Goal: Information Seeking & Learning: Learn about a topic

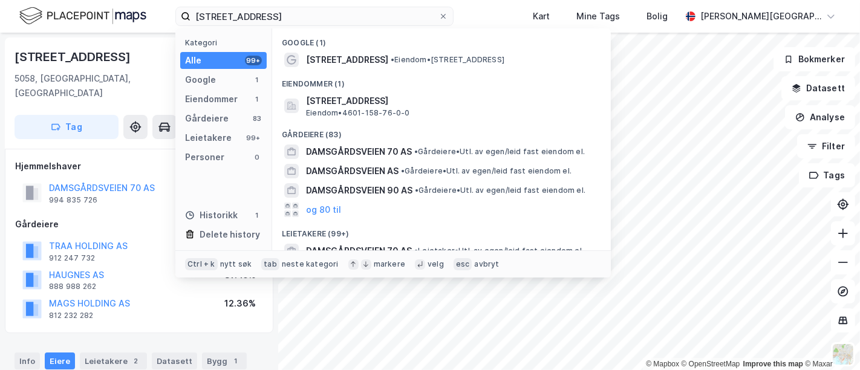
scroll to position [11, 0]
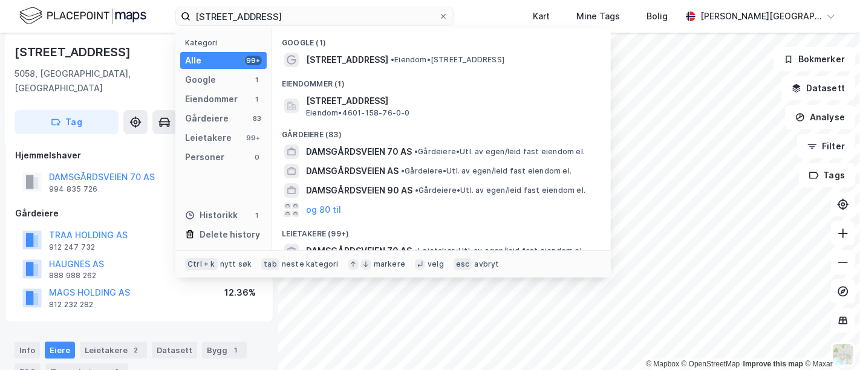
click at [276, 12] on input "[STREET_ADDRESS]" at bounding box center [315, 16] width 248 height 18
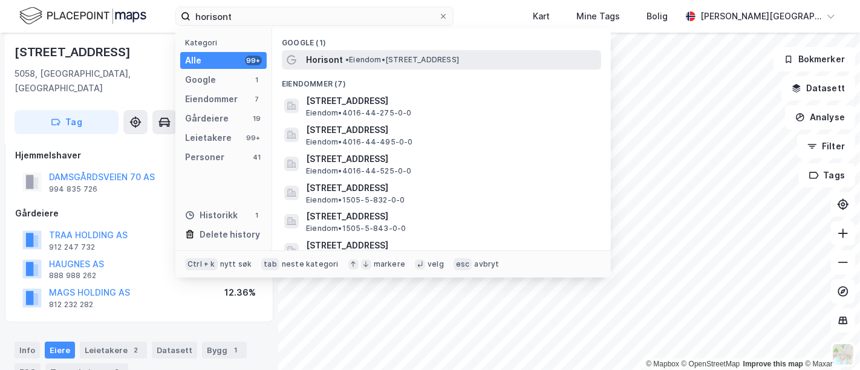
type input "horisont"
click at [366, 54] on div "Horisont • Eiendom • [STREET_ADDRESS]" at bounding box center [452, 60] width 293 height 15
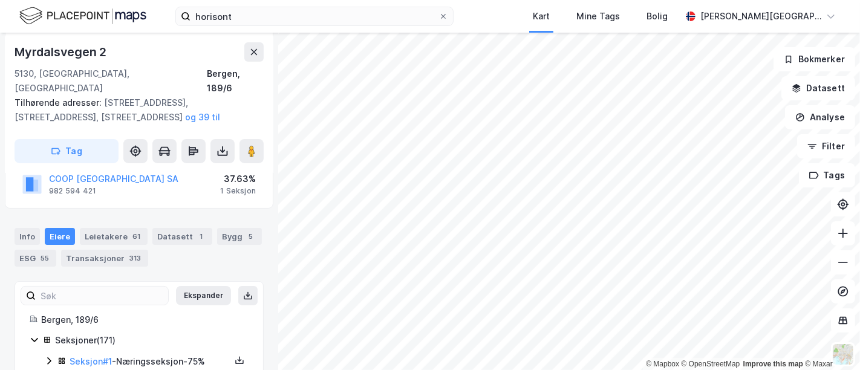
scroll to position [223, 0]
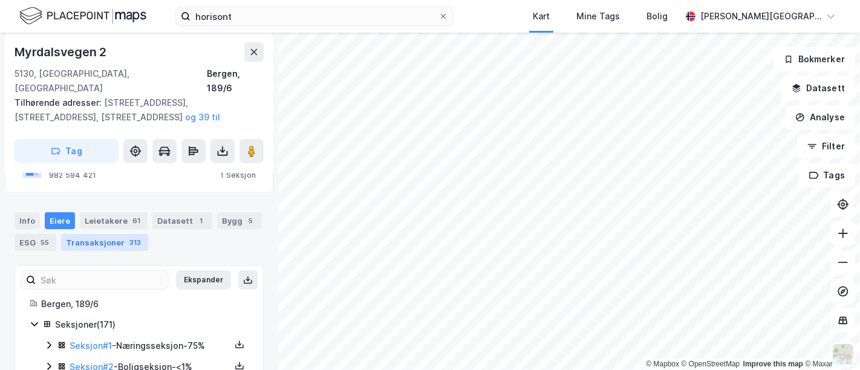
click at [127, 237] on div "313" at bounding box center [135, 243] width 16 height 12
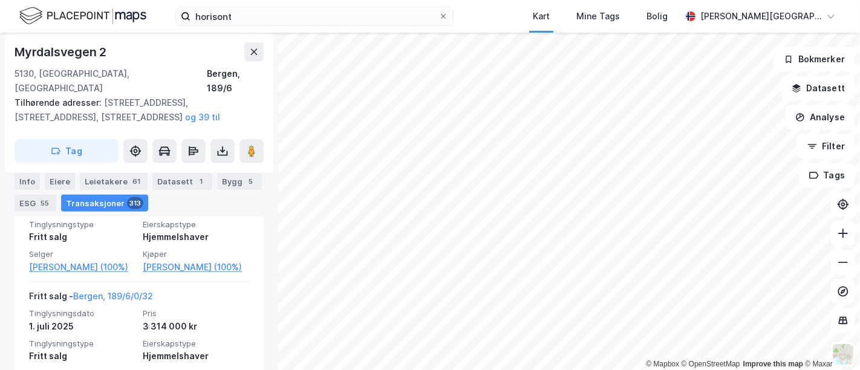
scroll to position [657, 0]
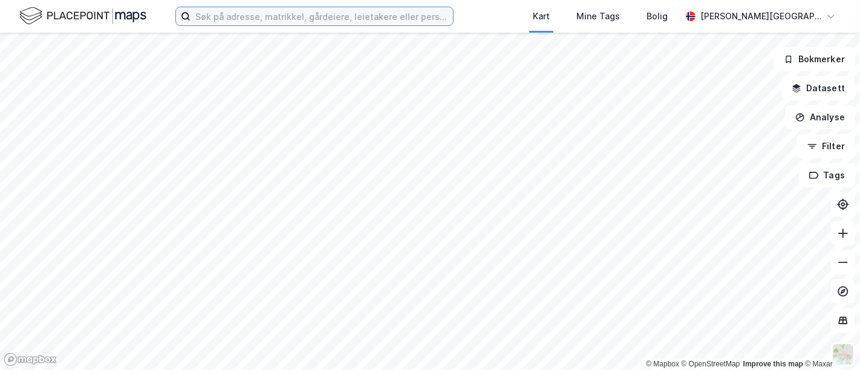
click at [251, 18] on input at bounding box center [322, 16] width 263 height 18
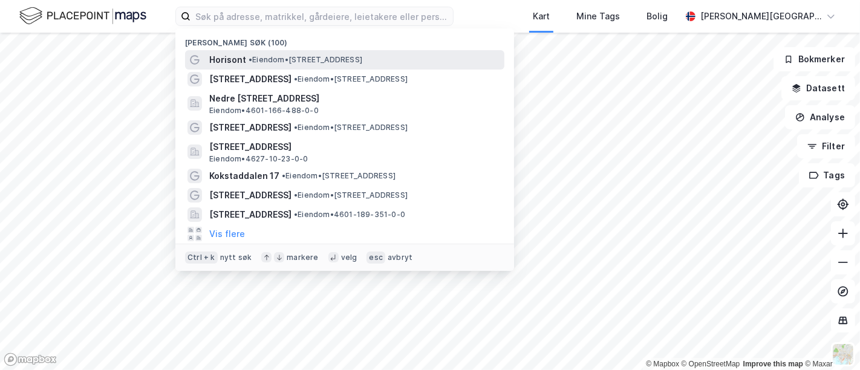
click at [259, 56] on span "• Eiendom • [STREET_ADDRESS]" at bounding box center [306, 60] width 114 height 10
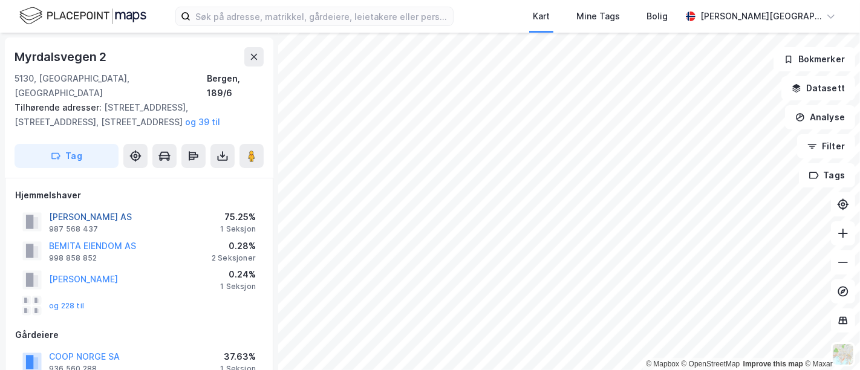
click at [0, 0] on button "[PERSON_NAME] AS" at bounding box center [0, 0] width 0 height 0
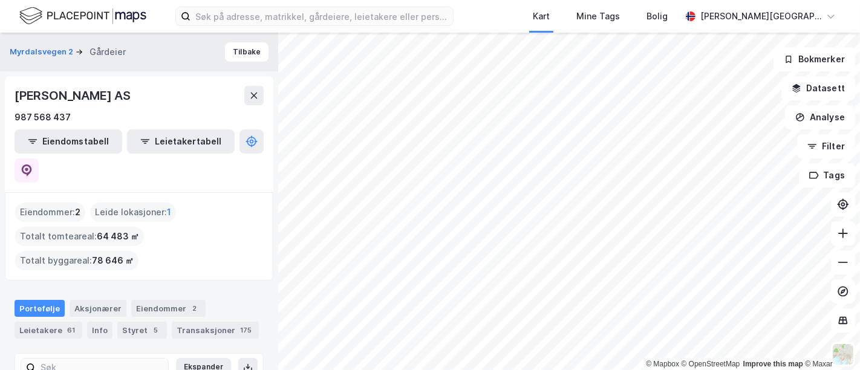
scroll to position [138, 0]
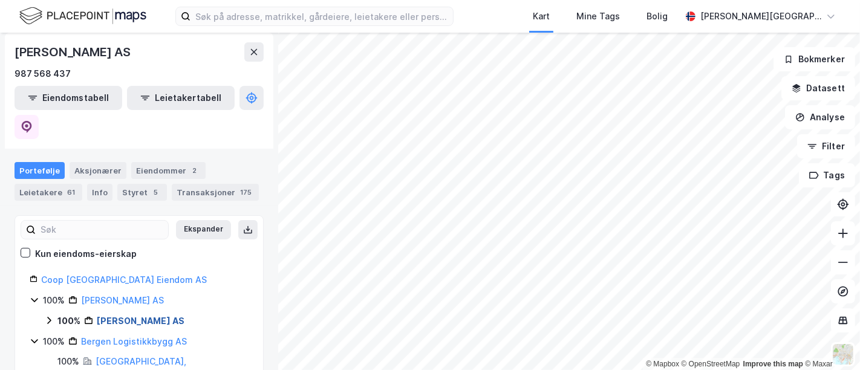
click at [142, 316] on link "[PERSON_NAME] AS" at bounding box center [141, 321] width 88 height 10
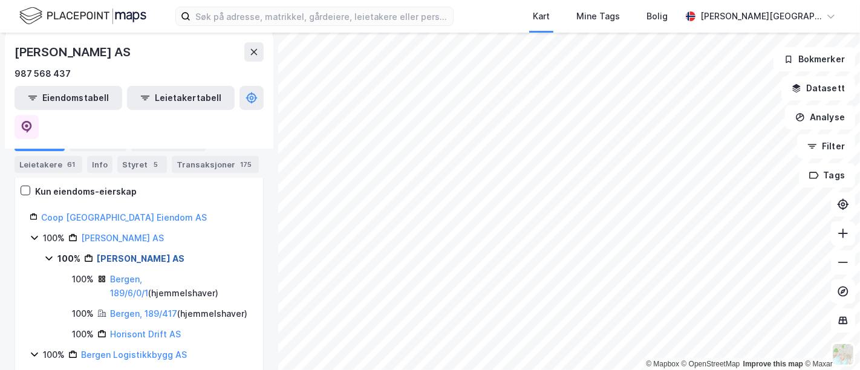
scroll to position [205, 0]
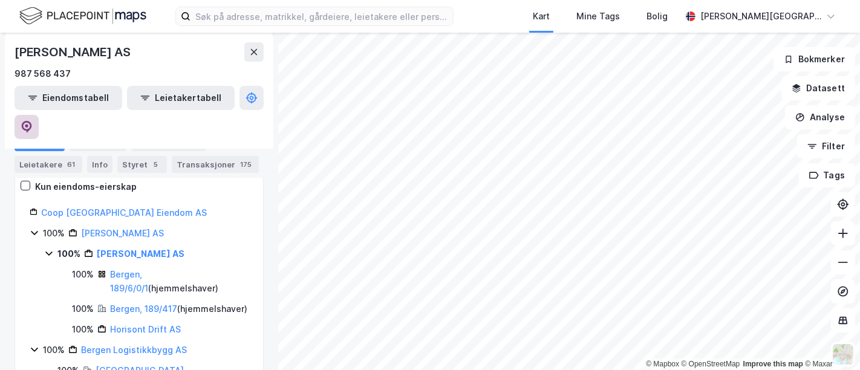
click at [32, 121] on icon at bounding box center [27, 127] width 10 height 12
